Goal: Task Accomplishment & Management: Manage account settings

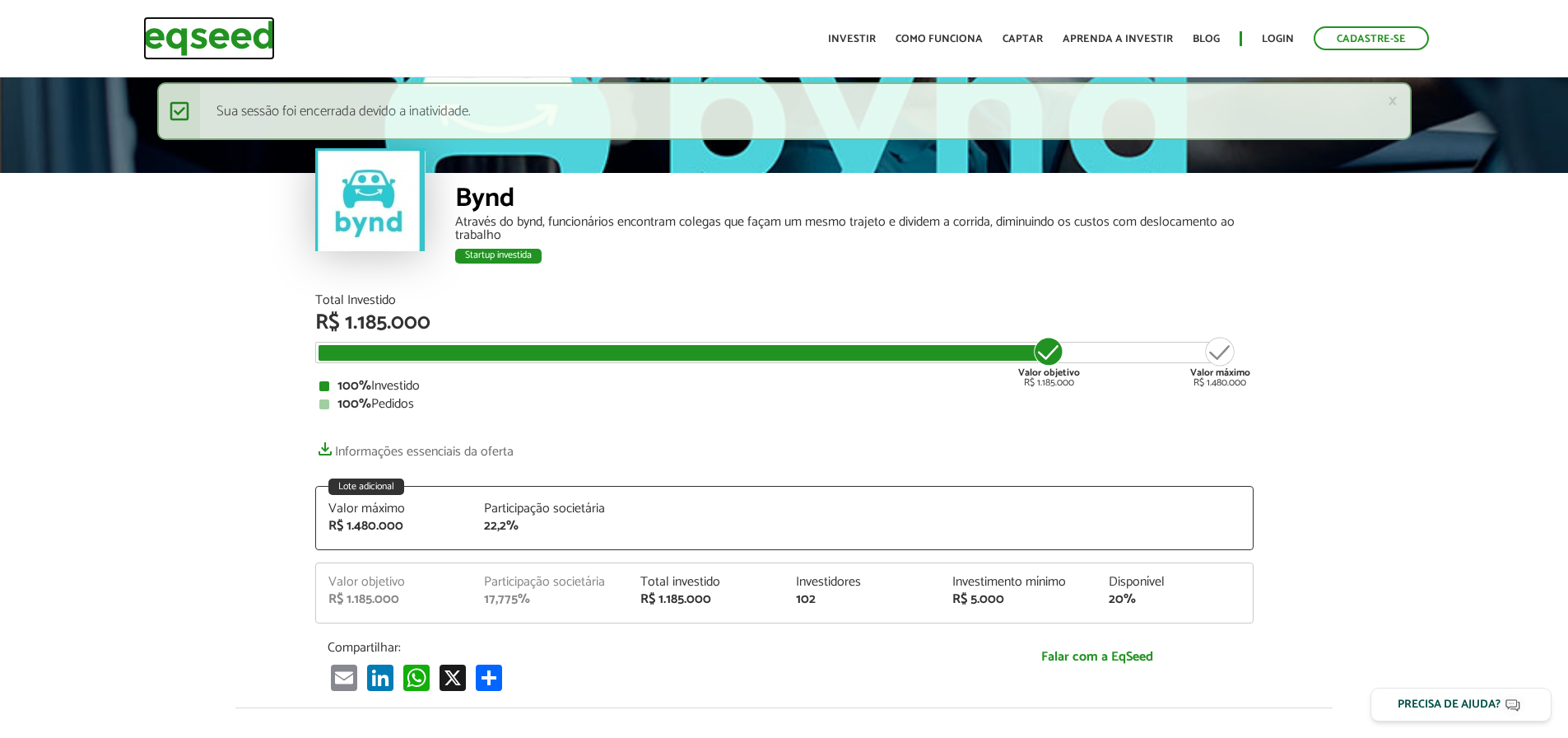
click at [220, 31] on img at bounding box center [209, 38] width 132 height 43
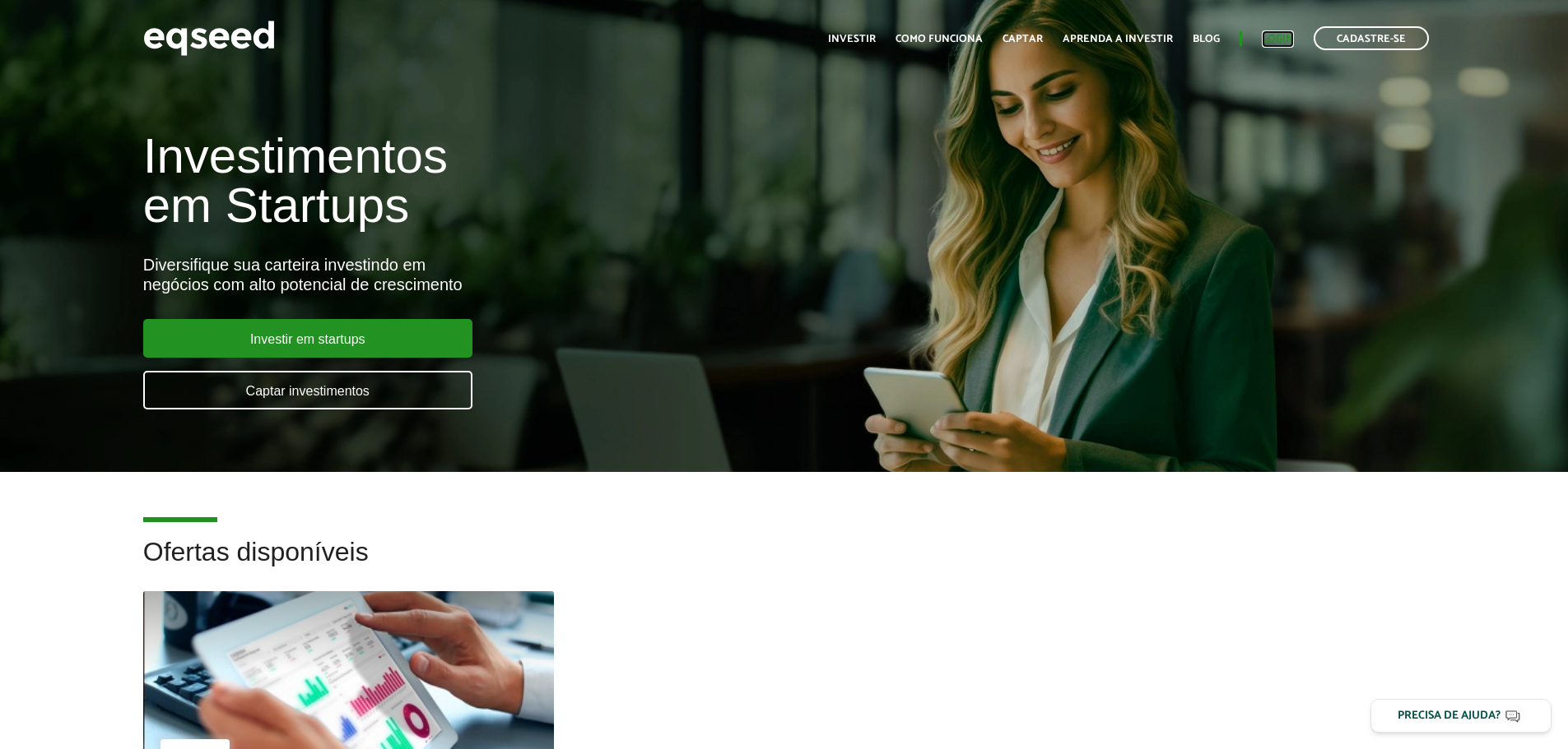
click at [1275, 39] on link "Login" at bounding box center [1277, 39] width 32 height 11
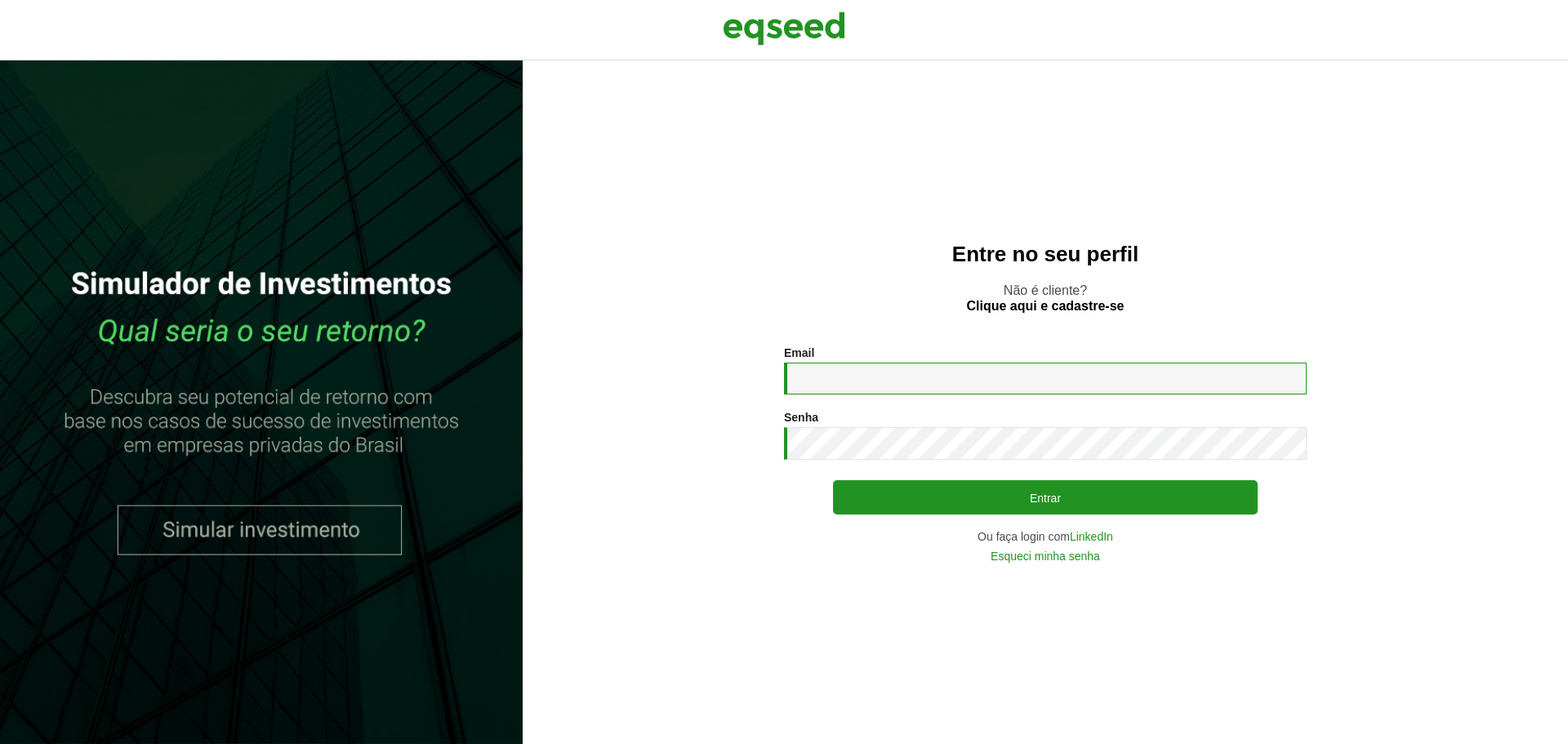
drag, startPoint x: 822, startPoint y: 382, endPoint x: 860, endPoint y: 401, distance: 42.5
click at [822, 382] on input "Email *" at bounding box center [1045, 378] width 523 height 32
type input "**********"
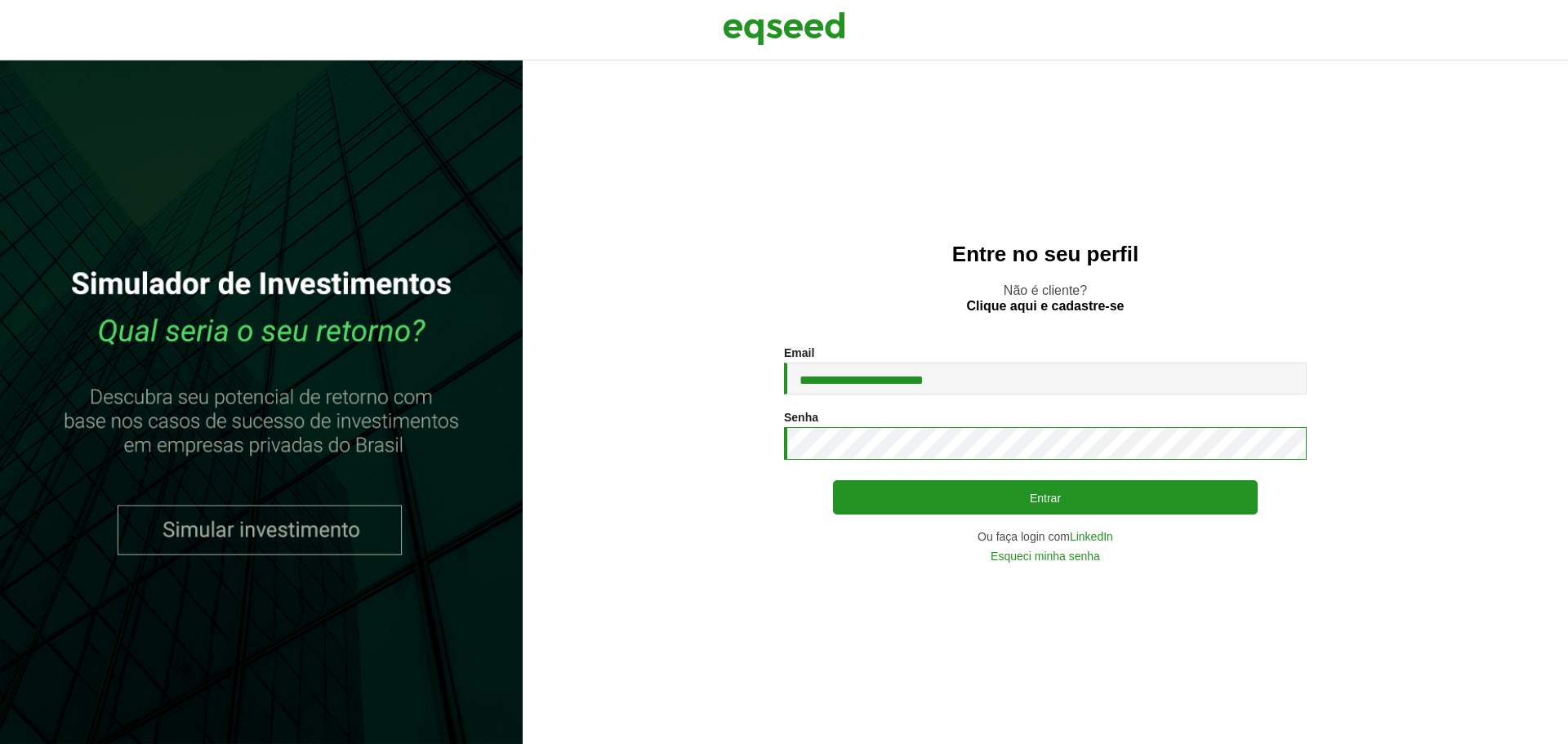
click at [834, 480] on button "Entrar" at bounding box center [1046, 497] width 425 height 34
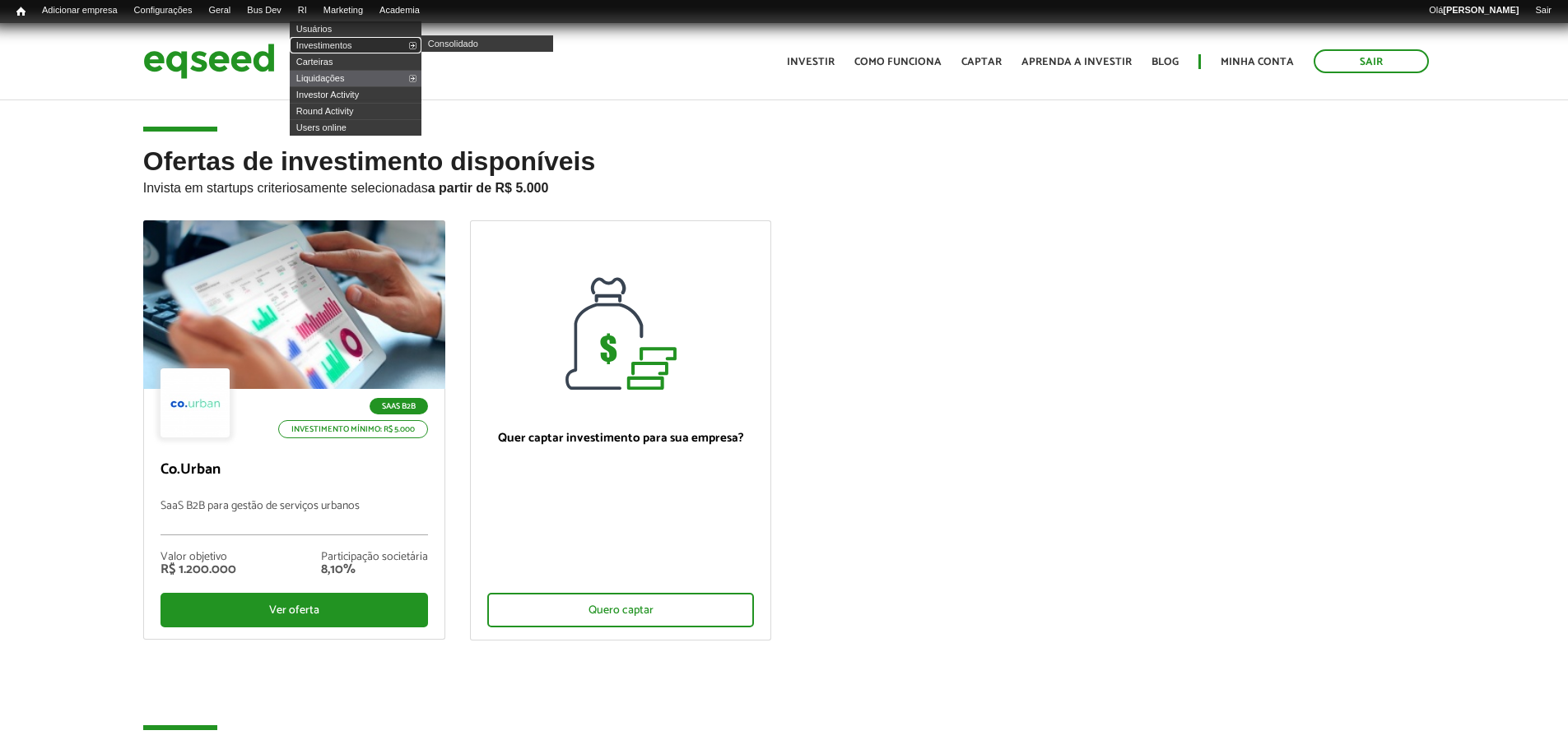
click at [333, 44] on link "Investimentos" at bounding box center [355, 44] width 132 height 16
